Goal: Task Accomplishment & Management: Manage account settings

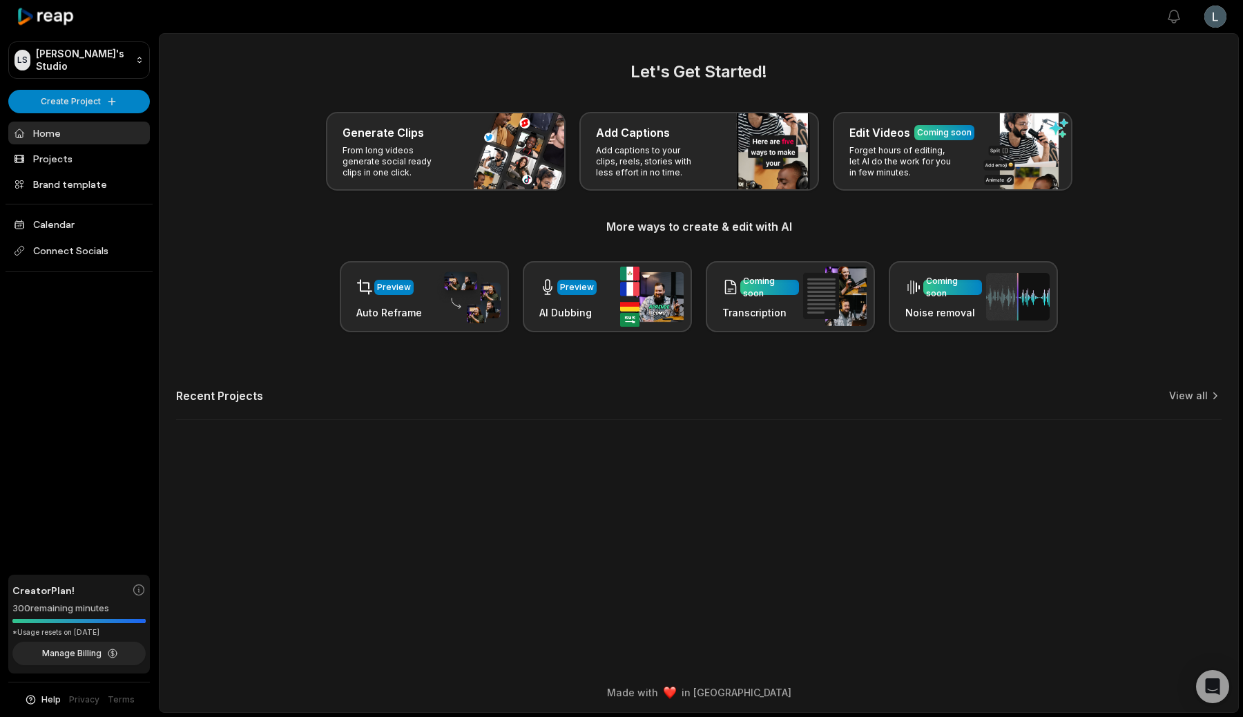
click at [1218, 19] on html "[PERSON_NAME] Studio Create Project Home Projects Brand template Calendar Conne…" at bounding box center [621, 358] width 1243 height 717
click at [1147, 87] on span "Settings" at bounding box center [1145, 85] width 37 height 15
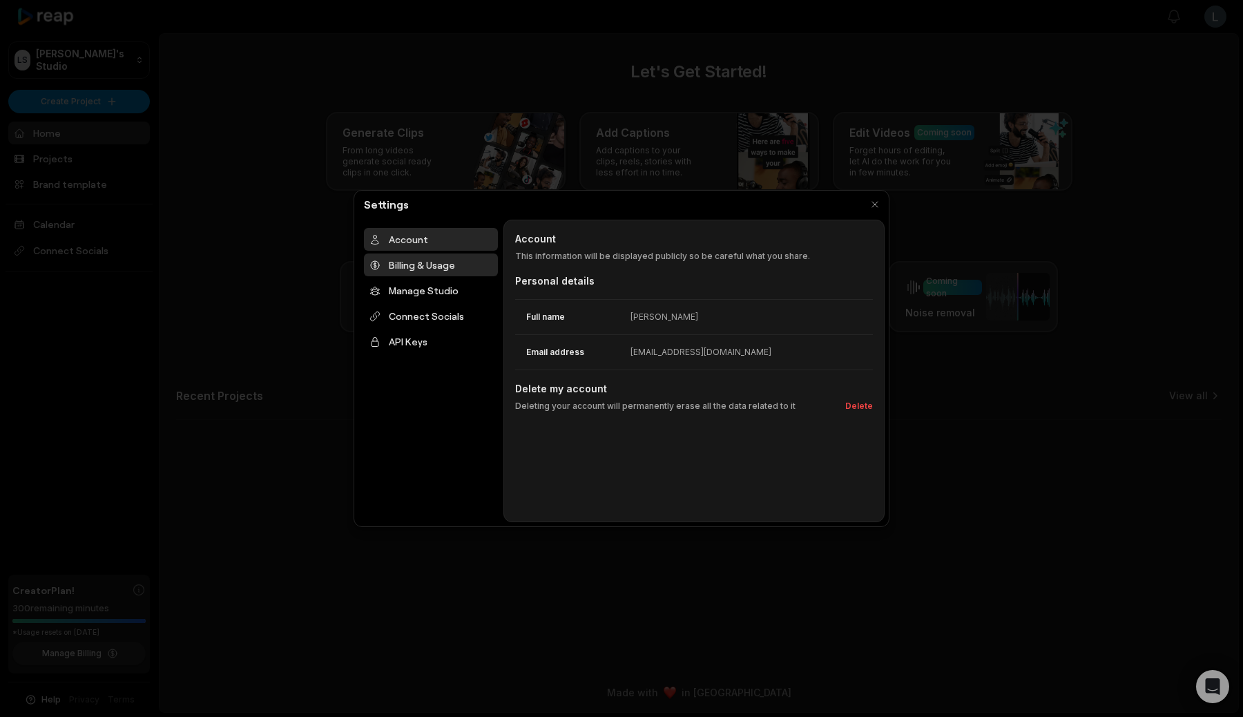
click at [430, 267] on div "Billing & Usage" at bounding box center [431, 264] width 134 height 23
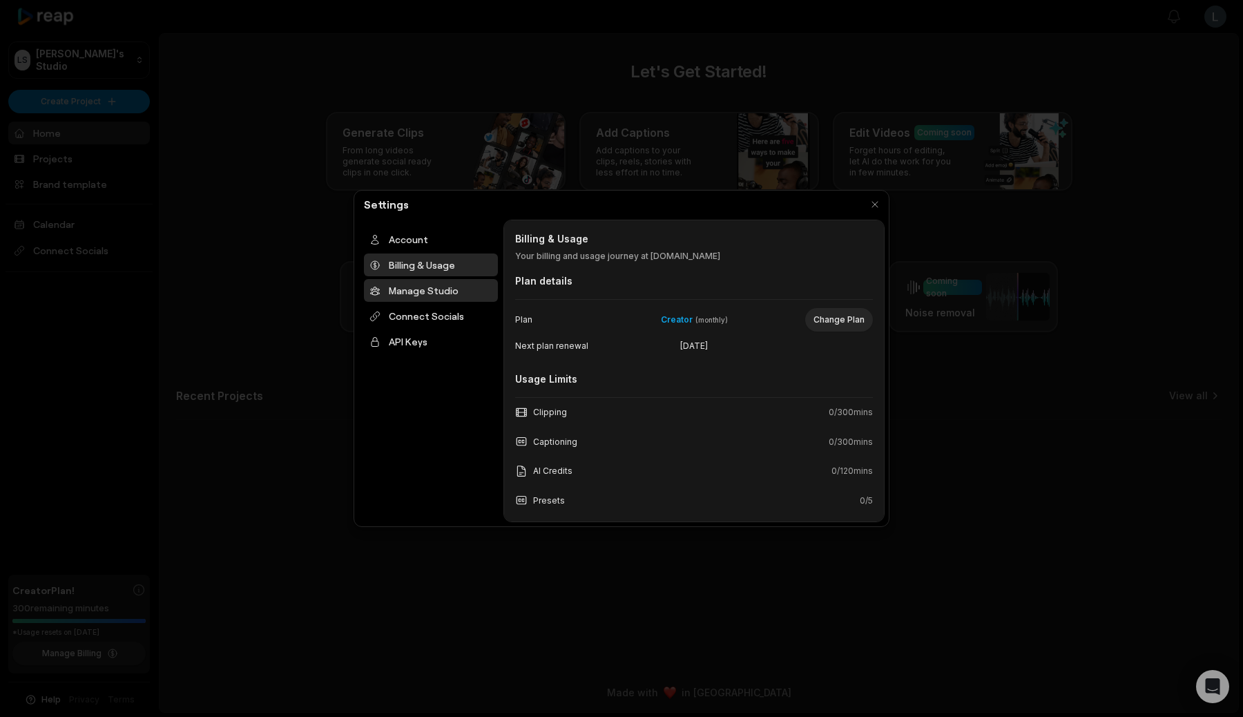
click at [425, 293] on div "Manage Studio" at bounding box center [431, 290] width 134 height 23
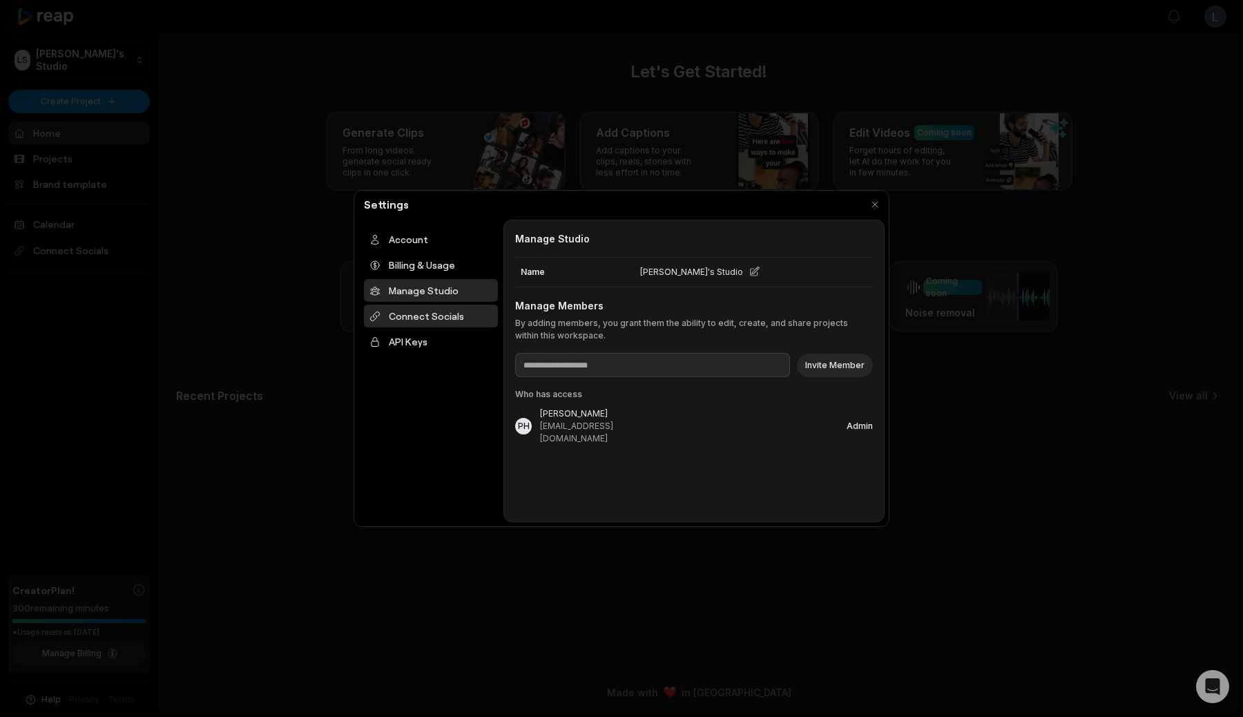
click at [435, 309] on div "Connect Socials" at bounding box center [431, 316] width 134 height 23
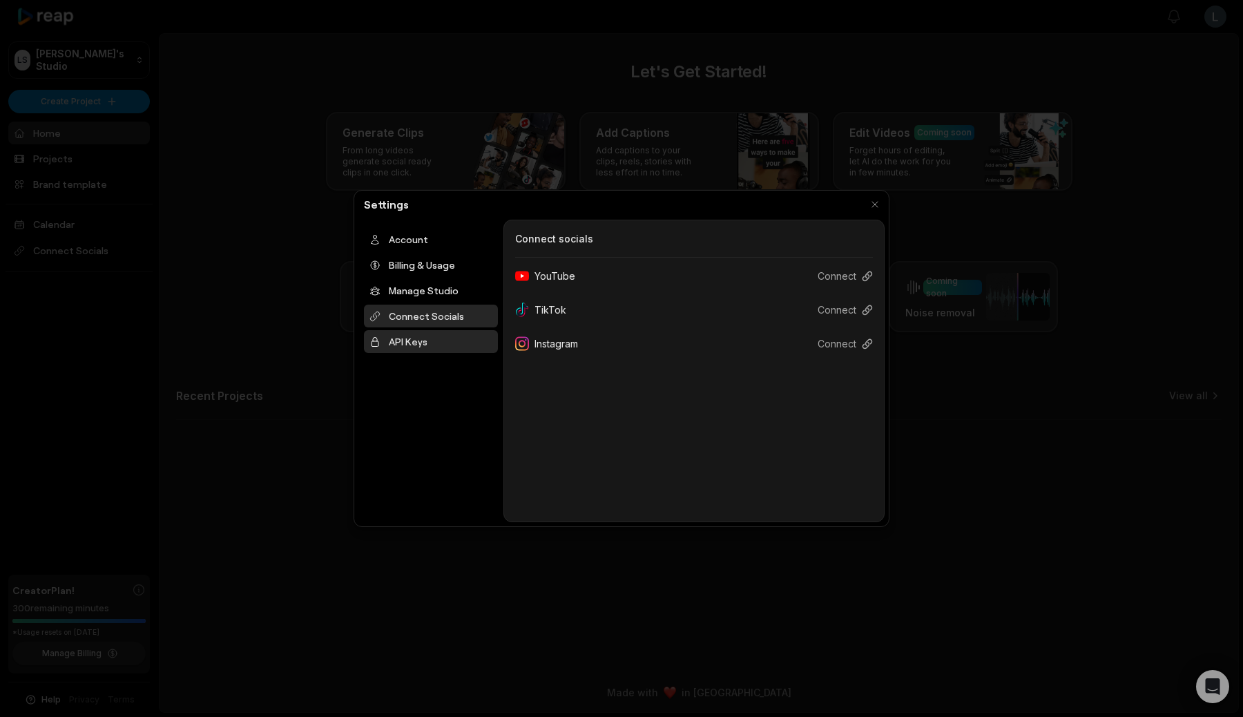
click at [428, 336] on div "API Keys" at bounding box center [431, 341] width 134 height 23
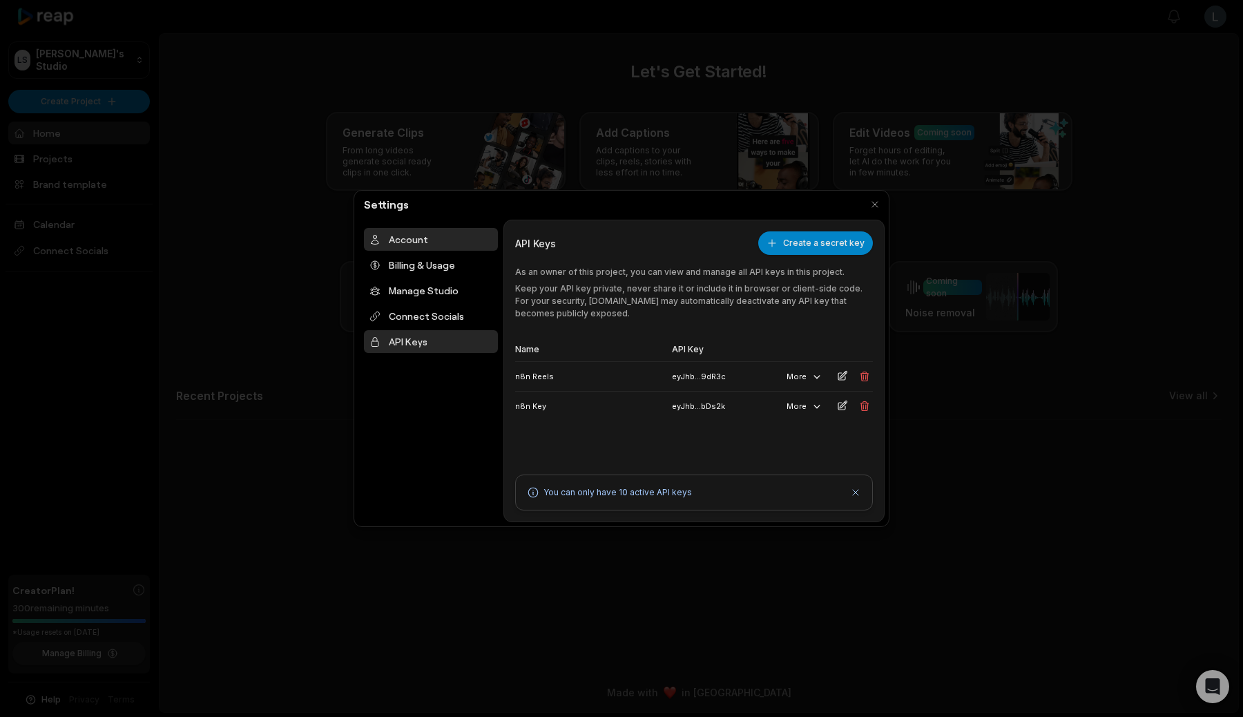
click at [423, 245] on div "Account" at bounding box center [431, 239] width 134 height 23
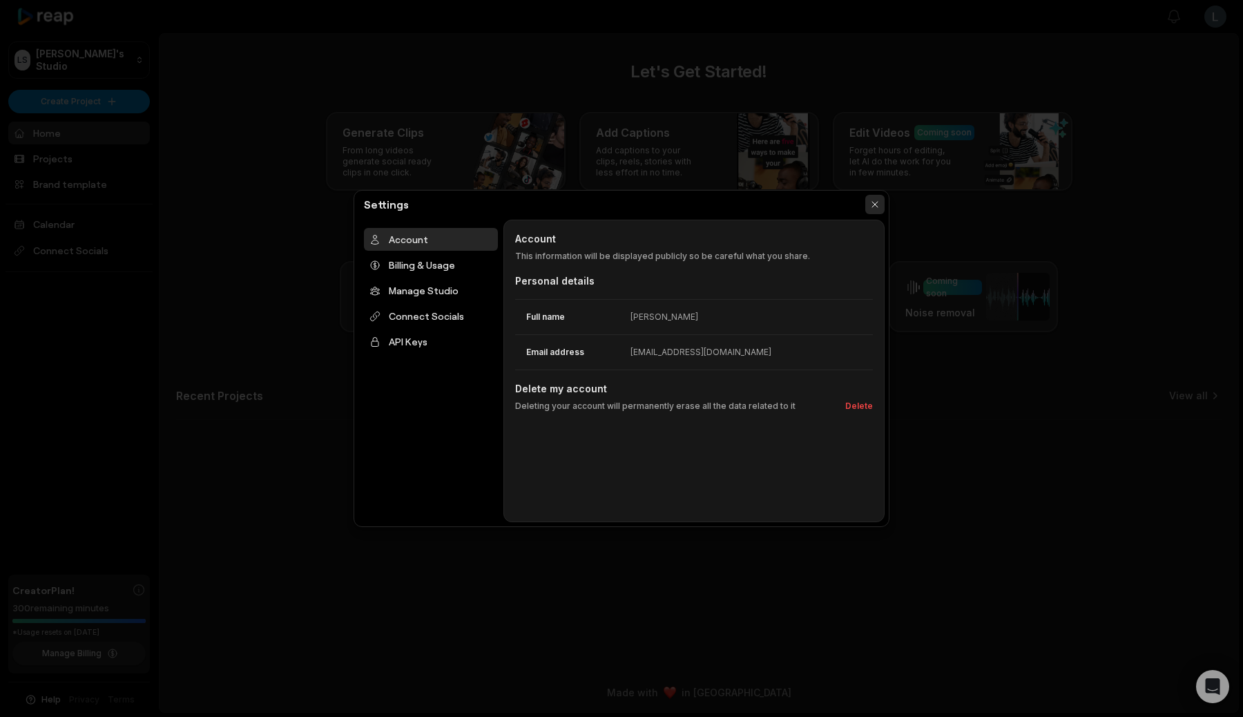
click at [876, 199] on button "button" at bounding box center [874, 204] width 19 height 19
